Goal: Find specific page/section: Find specific page/section

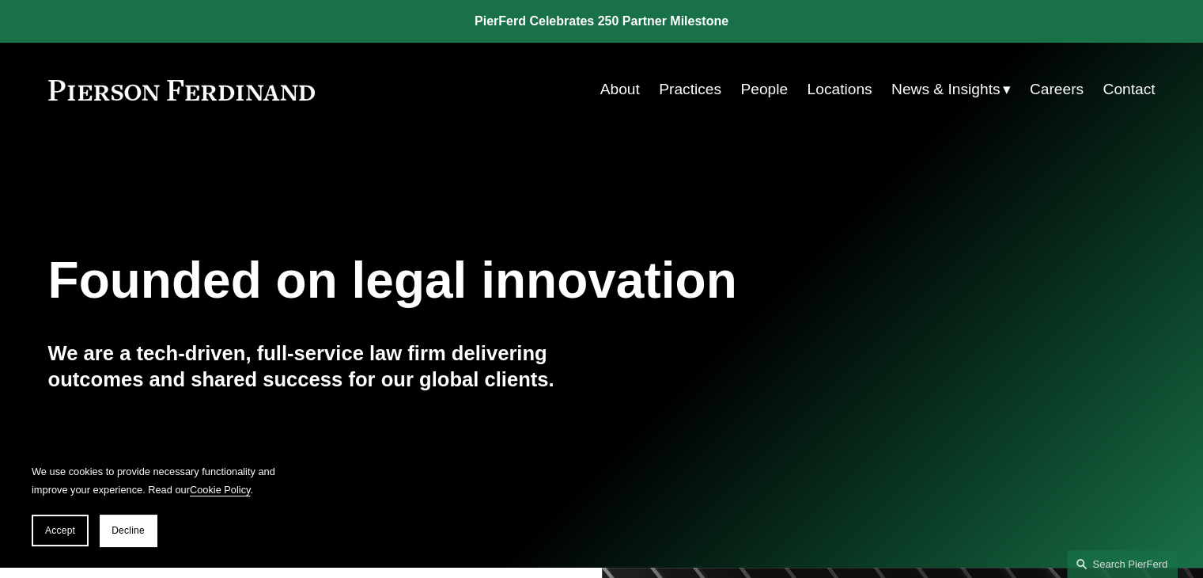
click at [1048, 84] on link "Careers" at bounding box center [1057, 89] width 54 height 30
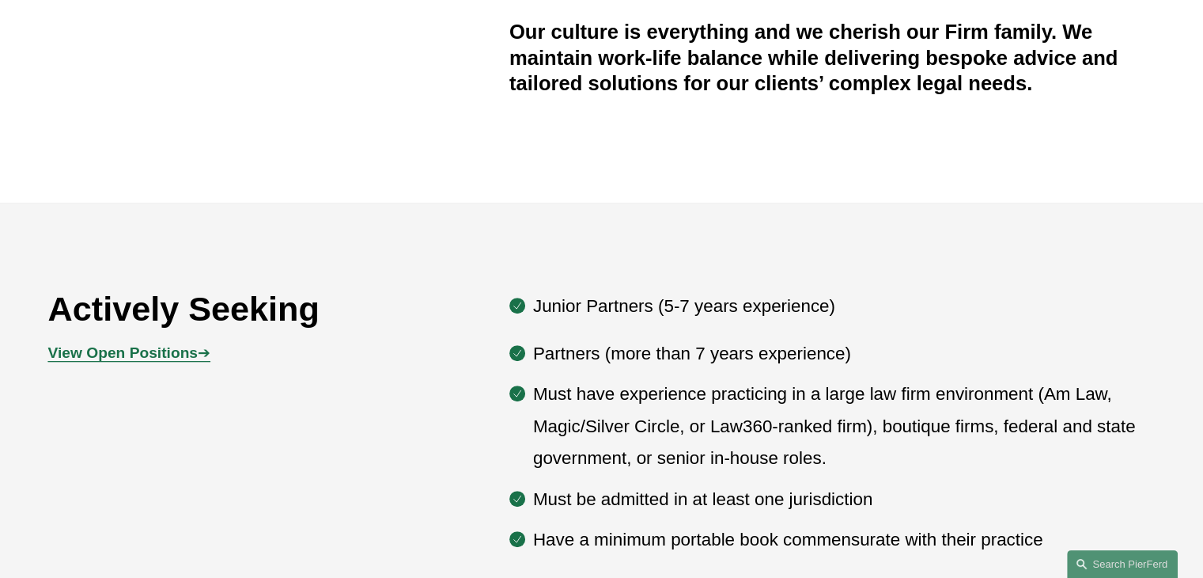
scroll to position [655, 0]
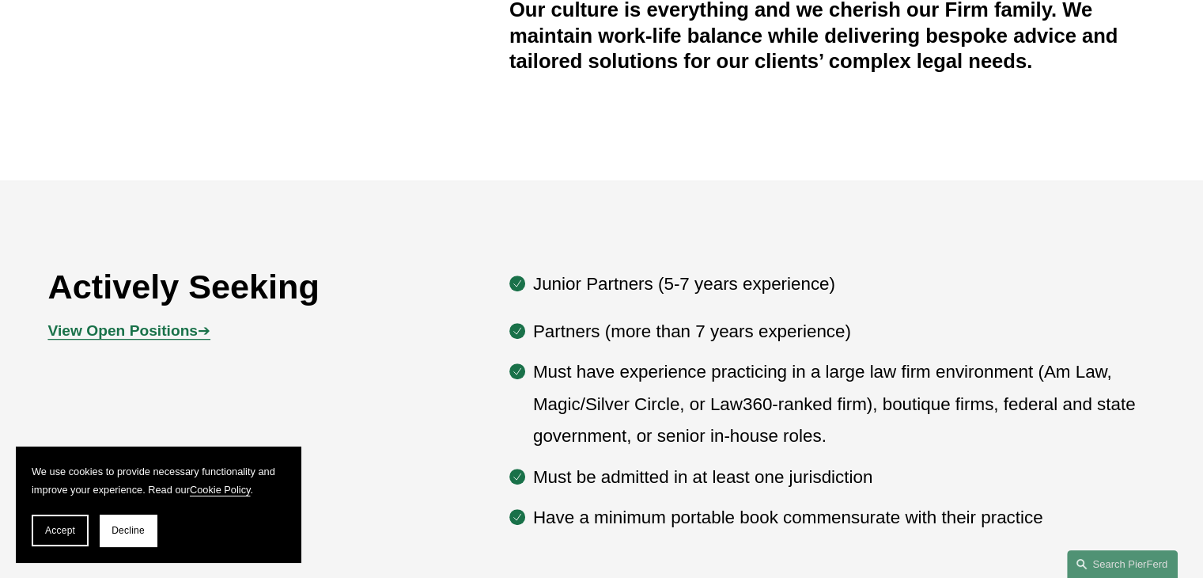
click at [174, 333] on strong "View Open Positions" at bounding box center [123, 330] width 150 height 17
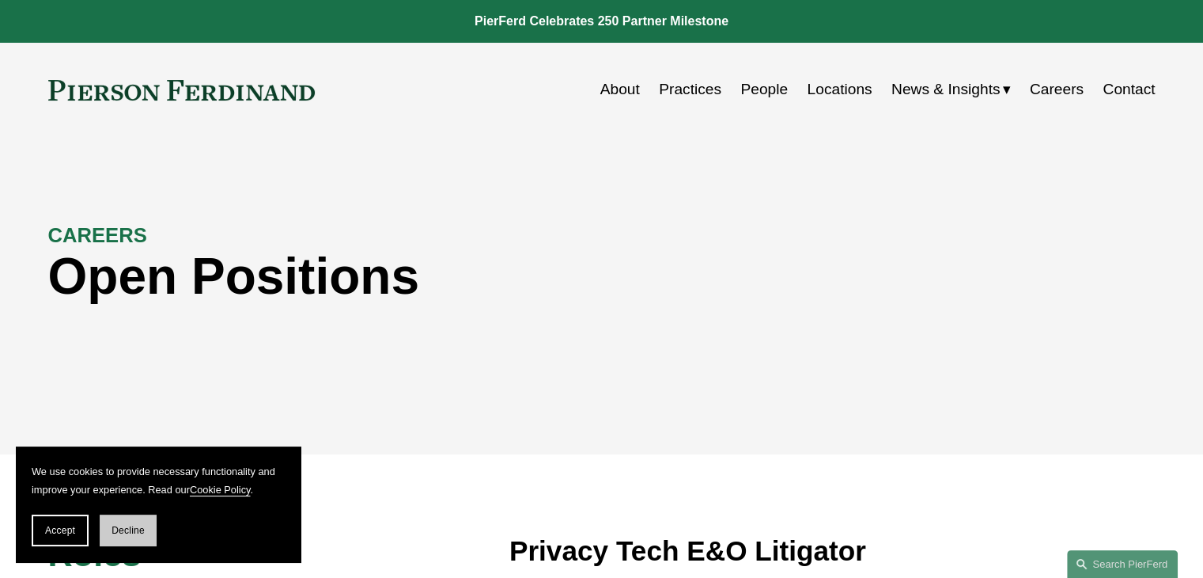
click at [119, 532] on span "Decline" at bounding box center [128, 530] width 33 height 11
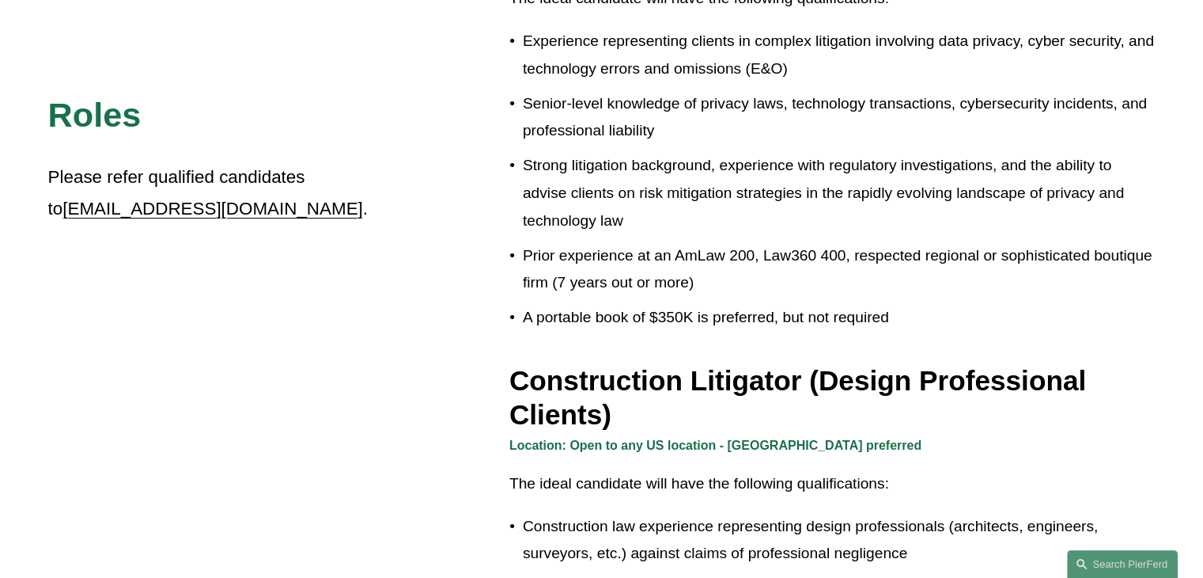
scroll to position [712, 0]
